Goal: Task Accomplishment & Management: Use online tool/utility

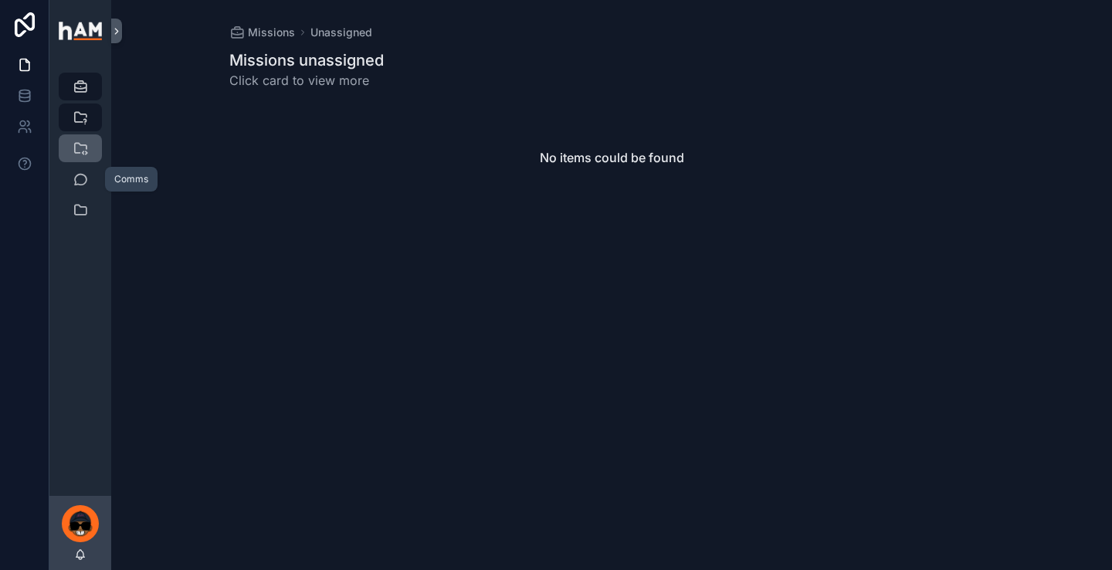
click at [81, 147] on icon "scrollable content" at bounding box center [80, 148] width 15 height 15
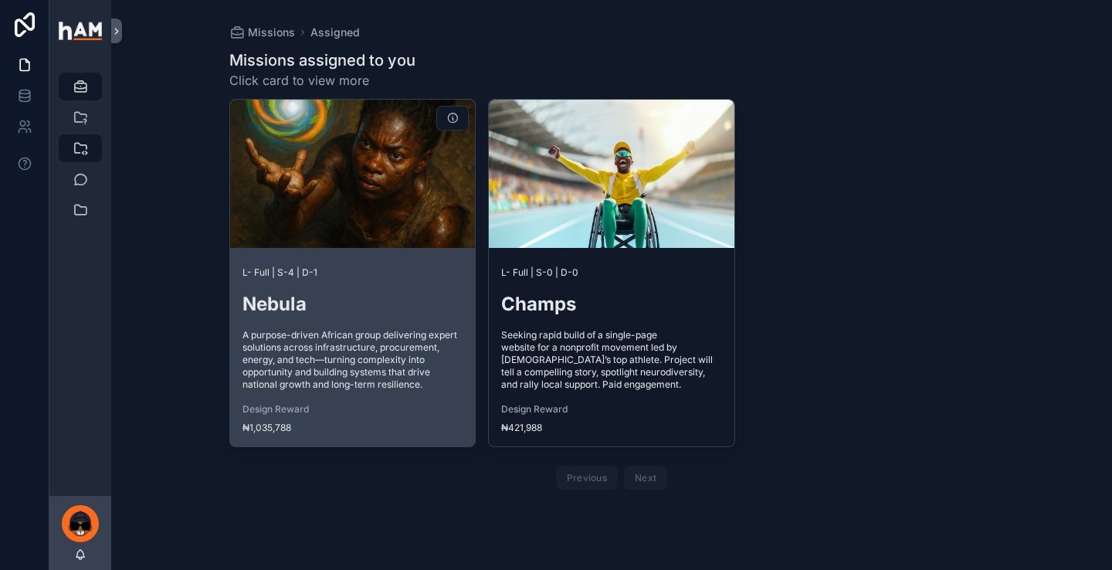
click at [335, 324] on div "L- Full | S-4 | D-1 Nebula A purpose-driven African group delivering expert sol…" at bounding box center [353, 350] width 246 height 192
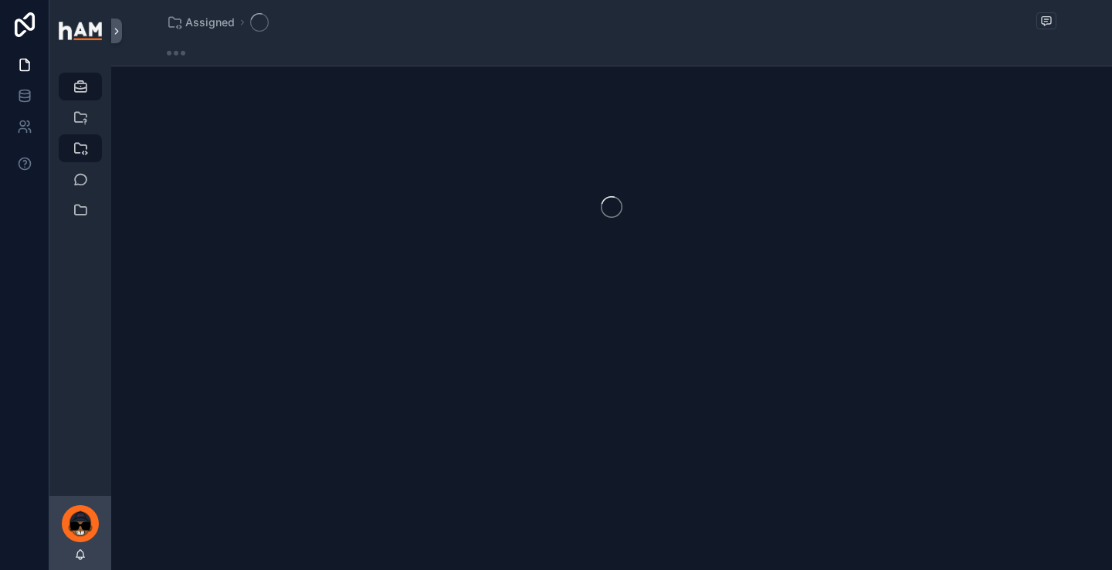
click at [335, 324] on div "scrollable content" at bounding box center [611, 207] width 1001 height 244
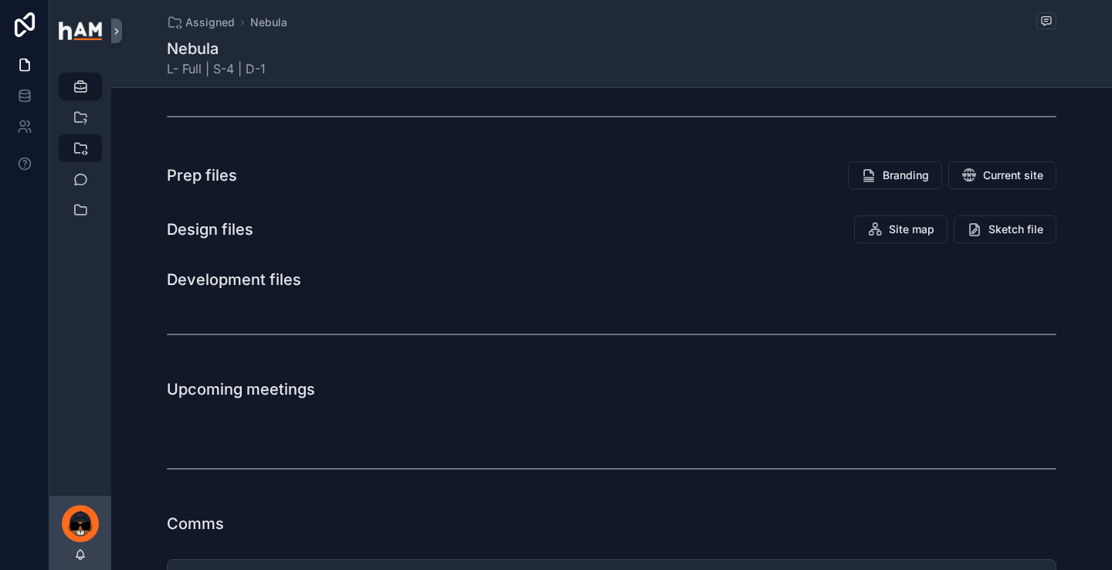
scroll to position [653, 0]
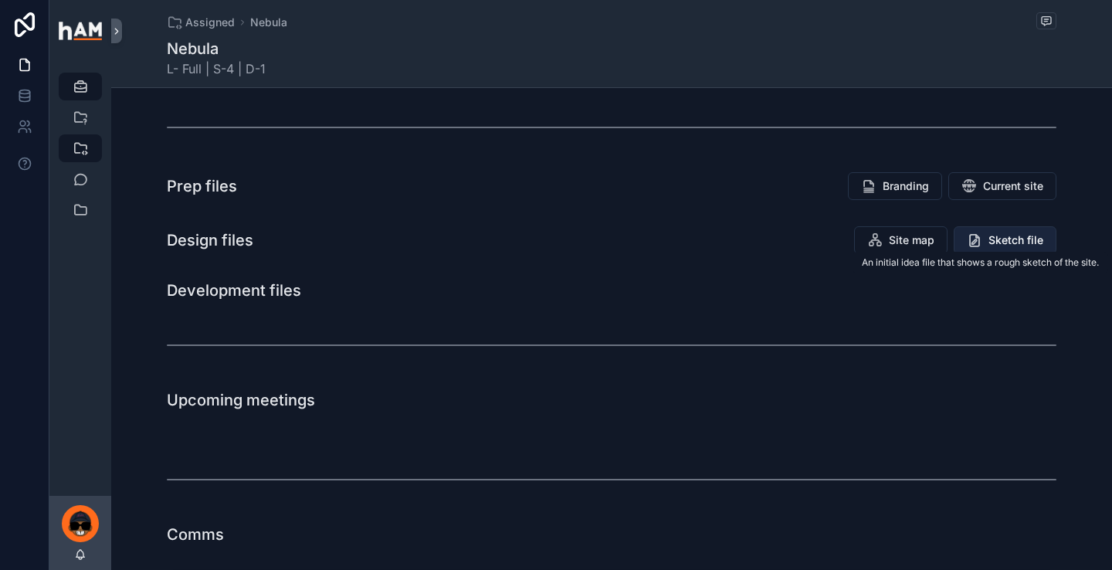
click at [967, 248] on icon "scrollable content" at bounding box center [974, 239] width 15 height 15
